Goal: Entertainment & Leisure: Consume media (video, audio)

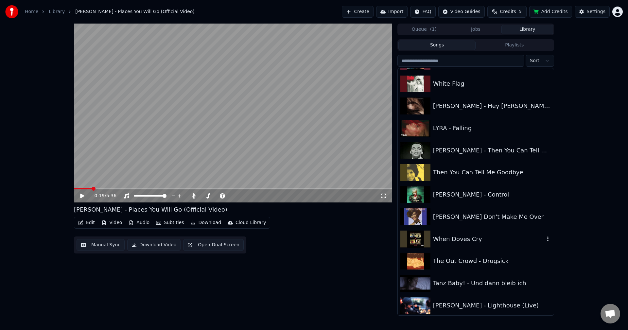
scroll to position [1863, 0]
click at [474, 177] on div "Then You Can Tell Me Goodbye" at bounding box center [475, 172] width 156 height 22
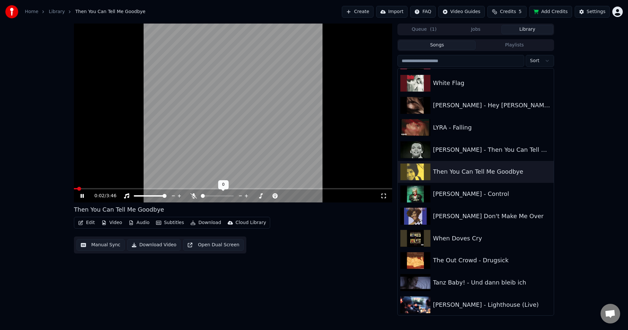
click at [201, 198] on span at bounding box center [203, 196] width 4 height 4
click at [262, 195] on icon at bounding box center [261, 196] width 6 height 7
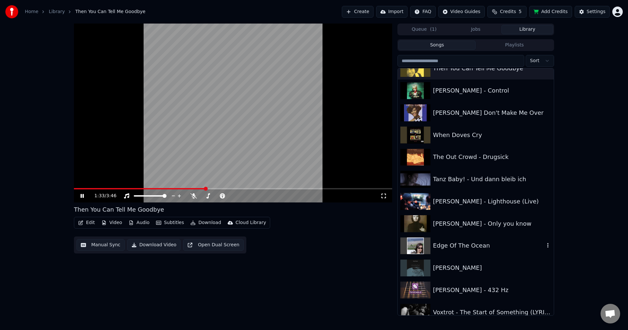
scroll to position [1994, 0]
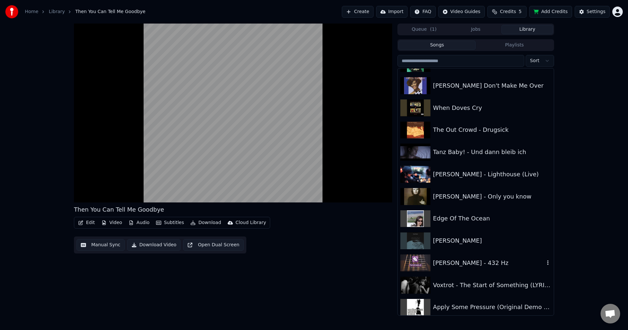
click at [475, 265] on div "[PERSON_NAME] - 432 Hz" at bounding box center [488, 262] width 111 height 9
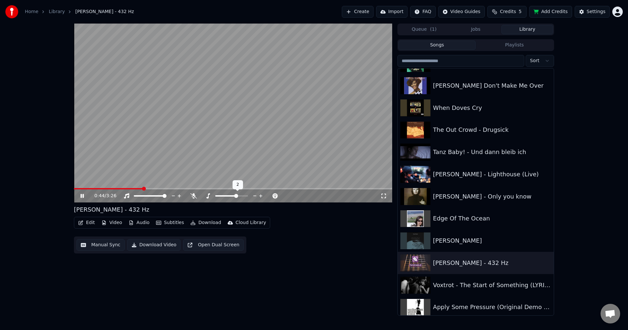
click at [236, 194] on span at bounding box center [236, 196] width 4 height 4
click at [93, 188] on video at bounding box center [233, 113] width 318 height 179
click at [91, 190] on div "0:45 / 3:26" at bounding box center [233, 195] width 318 height 13
click at [83, 188] on span at bounding box center [78, 188] width 9 height 1
click at [90, 174] on video at bounding box center [233, 113] width 318 height 179
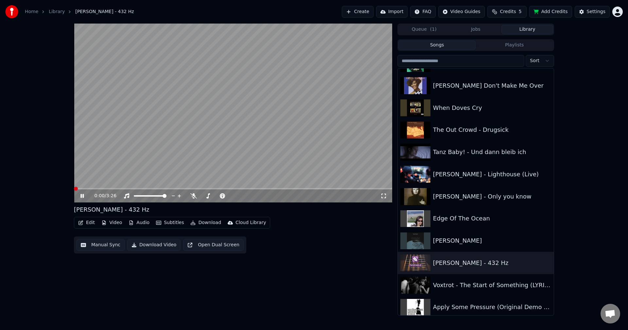
click at [74, 187] on span at bounding box center [76, 189] width 4 height 4
click at [219, 194] on span at bounding box center [218, 196] width 4 height 4
click at [260, 194] on icon at bounding box center [261, 196] width 6 height 7
click at [193, 195] on icon at bounding box center [194, 195] width 4 height 5
drag, startPoint x: 77, startPoint y: 188, endPoint x: 68, endPoint y: 188, distance: 9.2
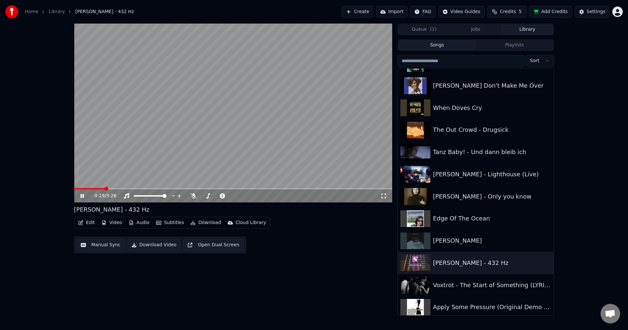
click at [68, 188] on div "0:19 / 3:26 [PERSON_NAME] - 432 Hz Edit Video Audio Subtitles Download Cloud Li…" at bounding box center [314, 170] width 628 height 292
click at [74, 188] on span at bounding box center [74, 188] width 0 height 1
click at [233, 195] on div at bounding box center [237, 196] width 53 height 7
click at [224, 197] on span at bounding box center [224, 196] width 4 height 4
click at [74, 187] on span at bounding box center [76, 189] width 4 height 4
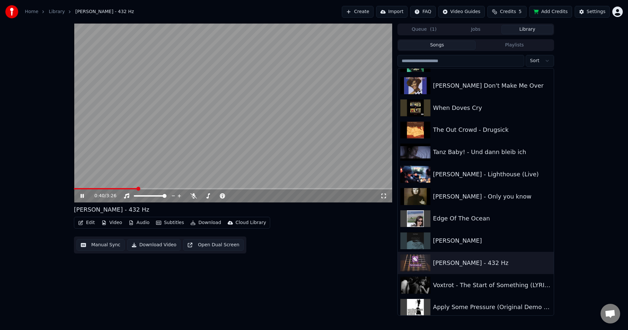
click at [165, 188] on span at bounding box center [233, 188] width 318 height 1
click at [186, 188] on span at bounding box center [233, 188] width 318 height 1
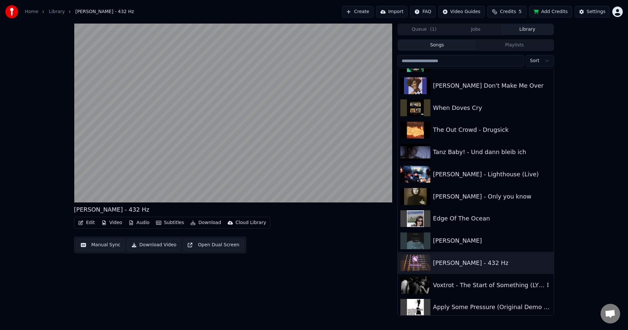
click at [448, 284] on div "Voxtrot - The Start of Something (LYRICS)" at bounding box center [488, 284] width 111 height 9
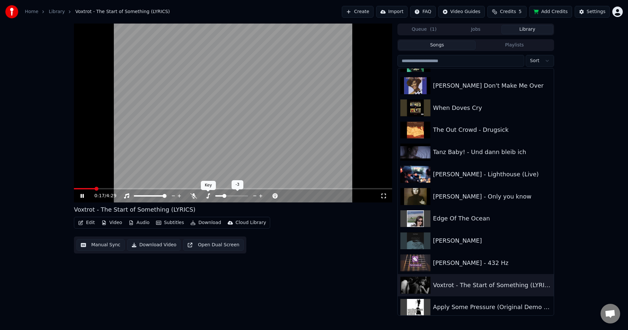
click at [207, 194] on icon at bounding box center [208, 195] width 7 height 5
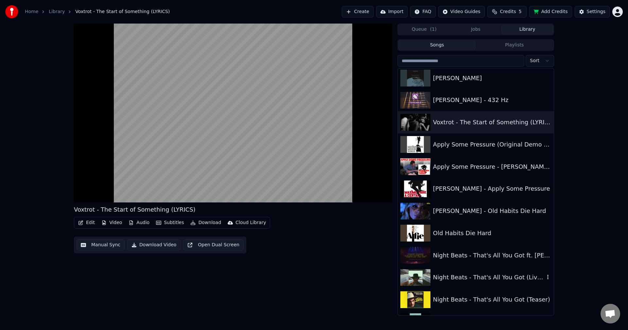
scroll to position [2190, 0]
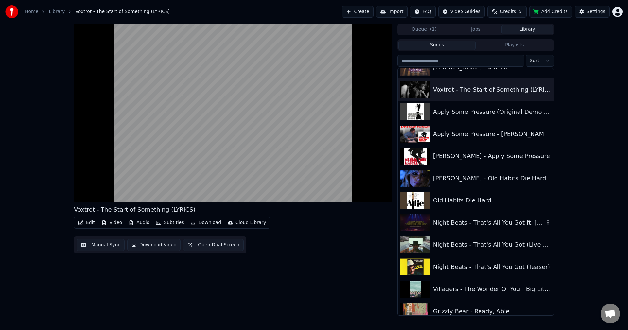
click at [479, 227] on div "Night Beats - That's All You Got ft. [PERSON_NAME] (Official Video)" at bounding box center [488, 222] width 111 height 9
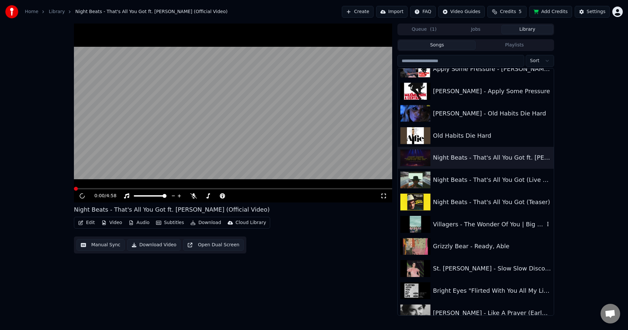
scroll to position [2255, 0]
click at [100, 188] on span at bounding box center [233, 188] width 318 height 1
click at [125, 188] on span at bounding box center [233, 188] width 318 height 1
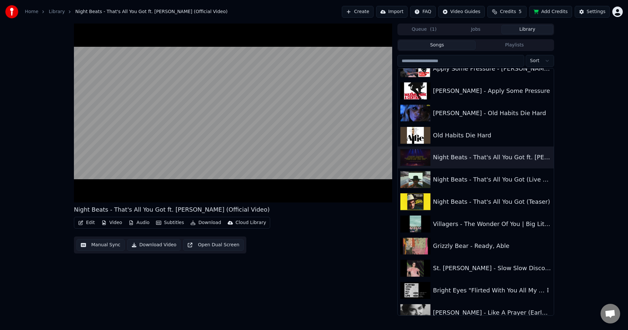
click at [498, 271] on div "St. [PERSON_NAME] - Slow Slow Disco (Audio)" at bounding box center [492, 267] width 118 height 9
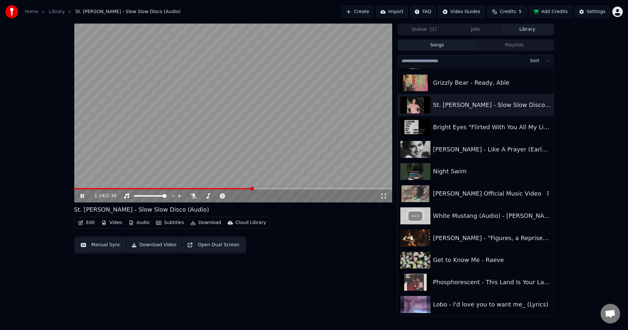
scroll to position [2419, 0]
click at [319, 139] on video at bounding box center [233, 113] width 318 height 179
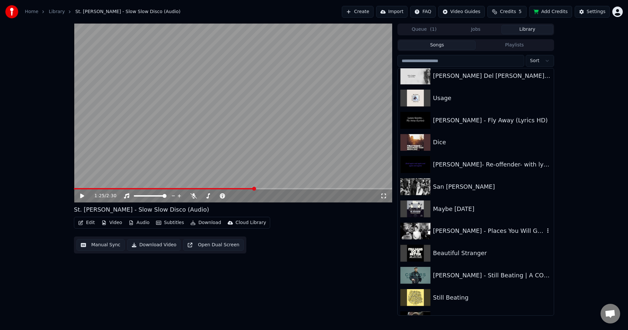
scroll to position [1308, 0]
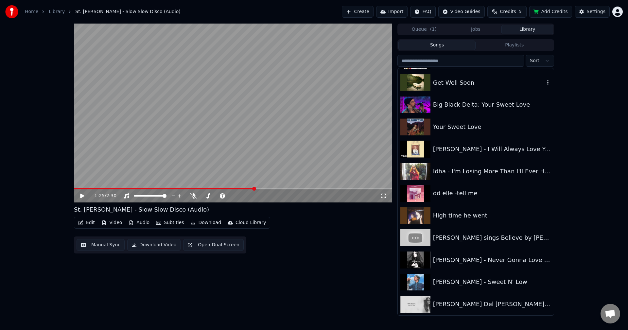
click at [468, 84] on div "Get Well Soon" at bounding box center [488, 82] width 111 height 9
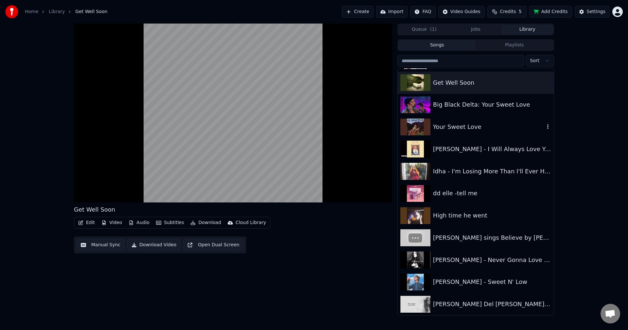
click at [469, 127] on div "Your Sweet Love" at bounding box center [488, 126] width 111 height 9
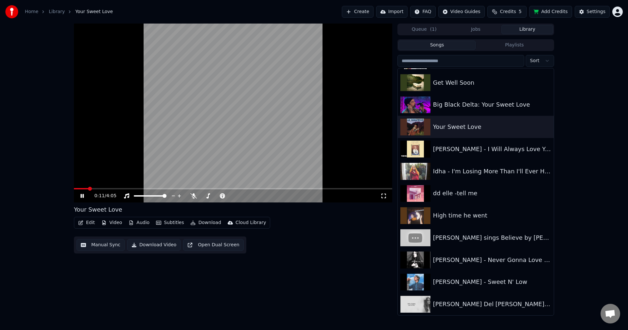
click at [89, 188] on span at bounding box center [233, 188] width 318 height 1
click at [260, 196] on icon at bounding box center [260, 195] width 3 height 3
click at [237, 194] on span at bounding box center [236, 196] width 4 height 4
click at [92, 189] on span at bounding box center [154, 188] width 161 height 1
click at [89, 187] on video at bounding box center [233, 113] width 318 height 179
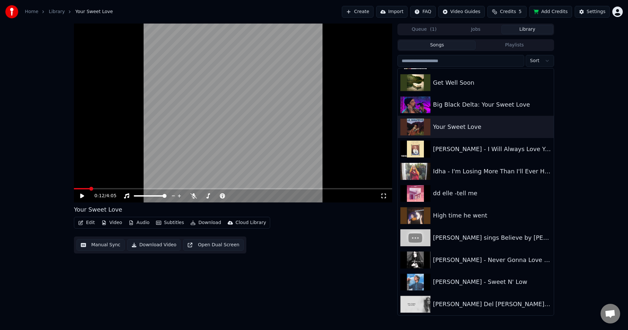
click at [89, 188] on span at bounding box center [81, 188] width 15 height 1
click at [106, 164] on video at bounding box center [233, 113] width 318 height 179
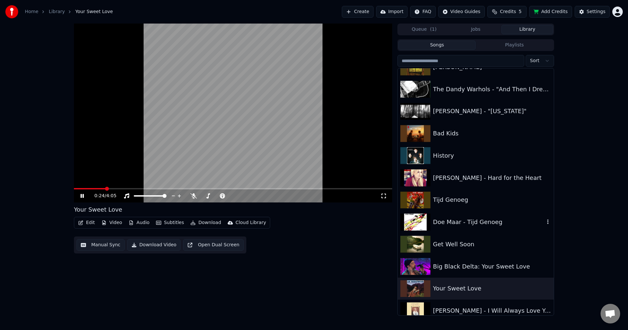
scroll to position [1145, 0]
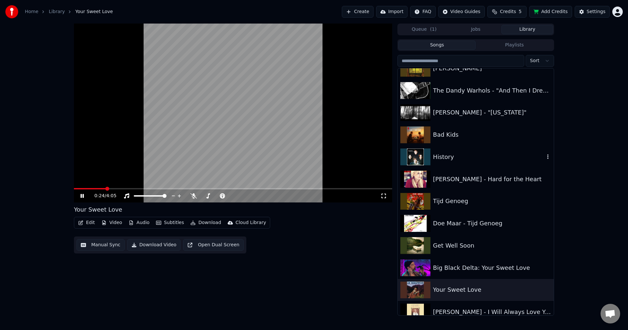
click at [466, 153] on div "History" at bounding box center [488, 156] width 111 height 9
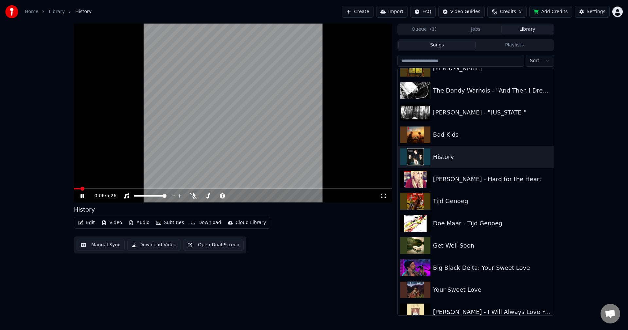
click at [103, 189] on span at bounding box center [233, 188] width 318 height 1
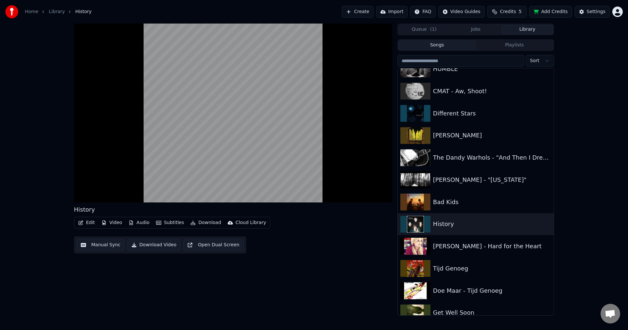
scroll to position [1014, 0]
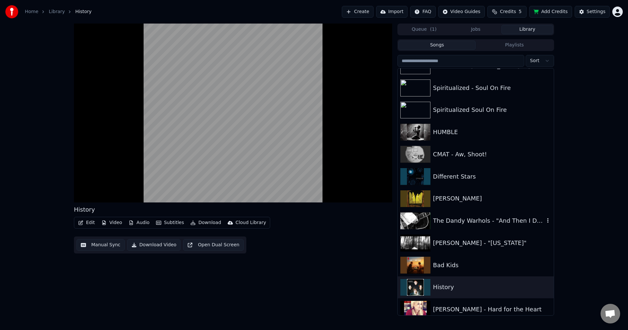
drag, startPoint x: 475, startPoint y: 215, endPoint x: 470, endPoint y: 220, distance: 6.7
click at [476, 215] on div "The Dandy Warhols - "And Then I Dreamt of Yes"" at bounding box center [475, 221] width 156 height 22
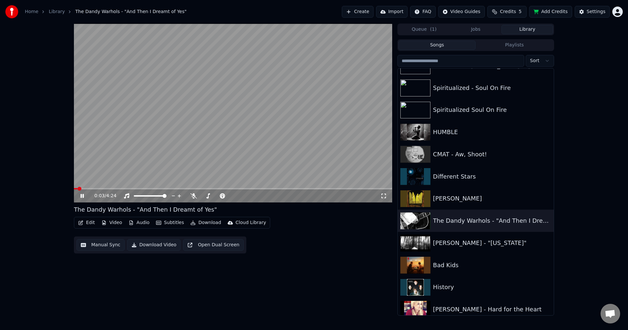
click at [88, 188] on span at bounding box center [233, 188] width 318 height 1
click at [239, 195] on span at bounding box center [239, 196] width 4 height 4
click at [89, 189] on span at bounding box center [138, 188] width 128 height 1
click at [241, 195] on span at bounding box center [241, 196] width 4 height 4
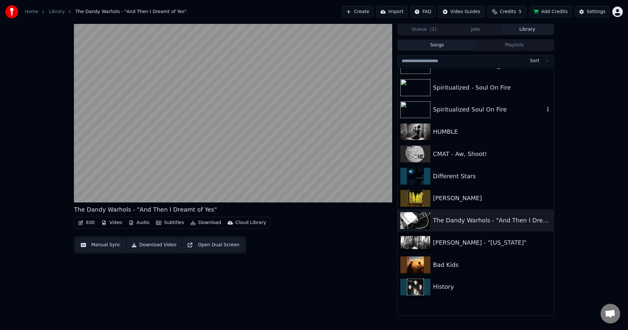
scroll to position [850, 0]
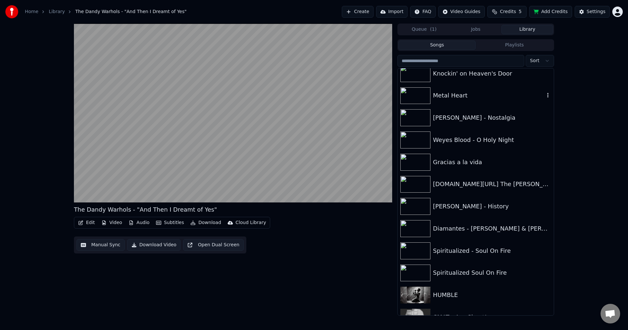
click at [477, 103] on div "Metal Heart" at bounding box center [475, 96] width 156 height 22
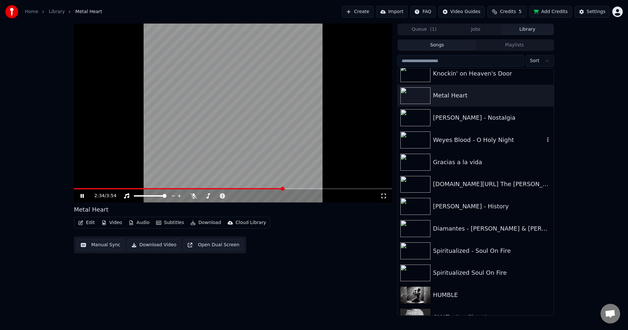
click at [449, 133] on div "Weyes Blood - O Holy Night" at bounding box center [475, 140] width 156 height 22
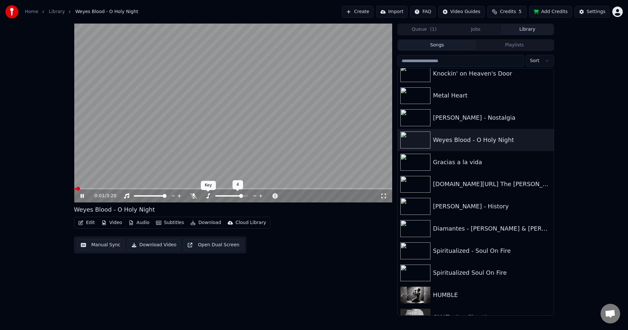
click at [210, 197] on icon at bounding box center [208, 195] width 7 height 5
click at [234, 196] on span at bounding box center [234, 196] width 4 height 4
click at [170, 187] on video at bounding box center [233, 113] width 318 height 179
click at [168, 188] on span at bounding box center [121, 188] width 94 height 1
click at [160, 138] on video at bounding box center [233, 113] width 318 height 179
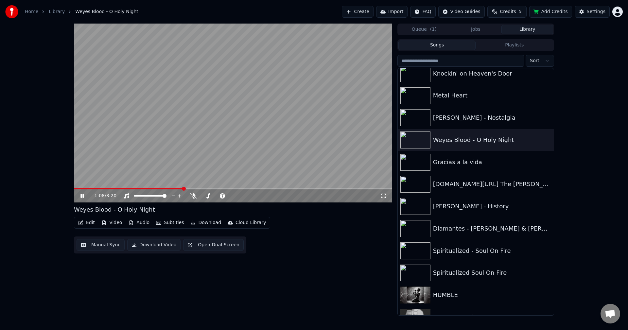
click at [152, 188] on span at bounding box center [128, 188] width 109 height 1
click at [237, 196] on span at bounding box center [236, 196] width 4 height 4
click at [297, 88] on video at bounding box center [233, 113] width 318 height 179
